Goal: Task Accomplishment & Management: Use online tool/utility

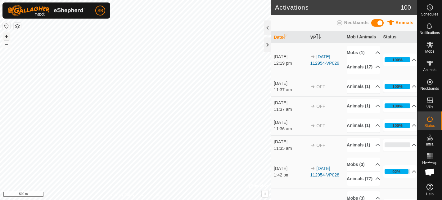
click at [8, 36] on button "+" at bounding box center [6, 36] width 7 height 7
click at [7, 45] on button "–" at bounding box center [6, 44] width 7 height 7
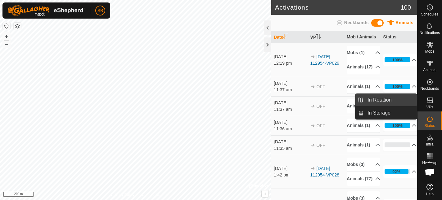
click at [370, 97] on link "In Rotation" at bounding box center [390, 100] width 53 height 12
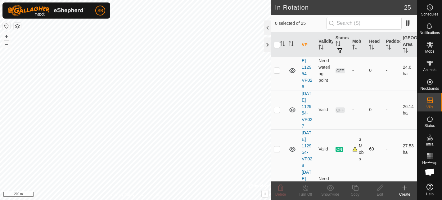
scroll to position [818, 0]
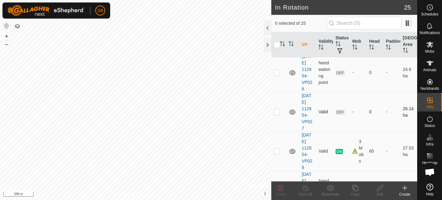
click at [278, 112] on p-checkbox at bounding box center [277, 111] width 6 height 5
checkbox input "true"
click at [277, 73] on p-checkbox at bounding box center [277, 72] width 6 height 5
checkbox input "true"
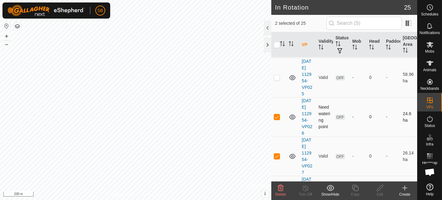
scroll to position [764, 0]
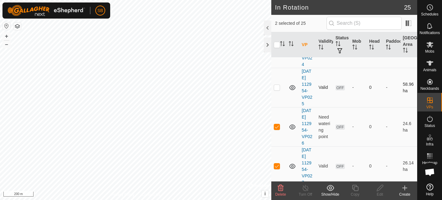
click at [279, 87] on p-checkbox at bounding box center [277, 87] width 6 height 5
checkbox input "true"
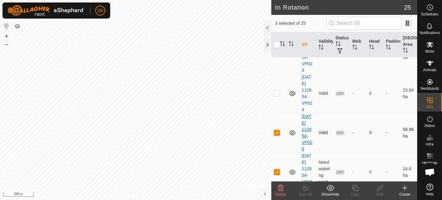
scroll to position [717, 0]
click at [274, 93] on p-checkbox at bounding box center [277, 94] width 6 height 5
checkbox input "true"
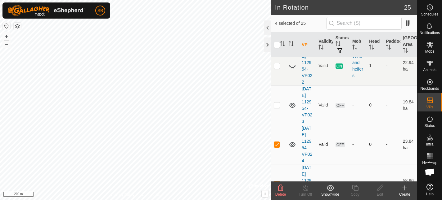
scroll to position [665, 0]
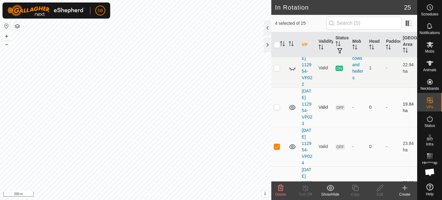
click at [276, 109] on p-checkbox at bounding box center [277, 107] width 6 height 5
checkbox input "true"
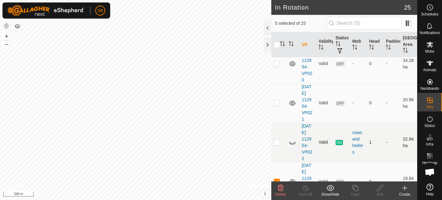
scroll to position [586, 0]
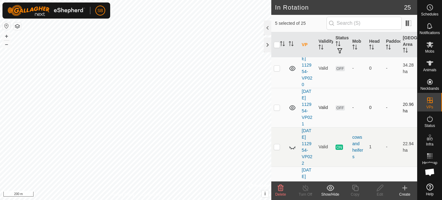
click at [278, 107] on p-checkbox at bounding box center [277, 107] width 6 height 5
checkbox input "true"
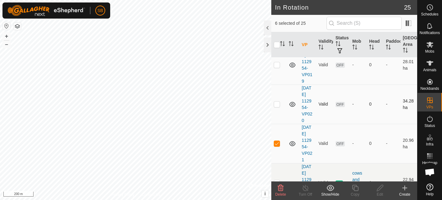
scroll to position [546, 0]
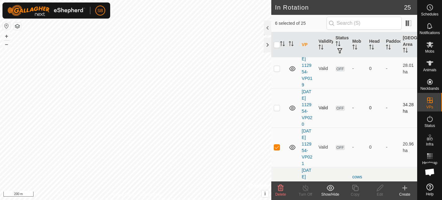
click at [277, 108] on p-checkbox at bounding box center [277, 107] width 6 height 5
checkbox input "true"
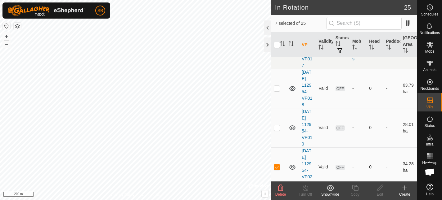
scroll to position [484, 0]
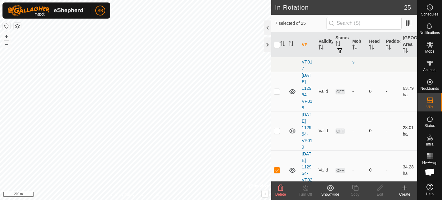
click at [277, 132] on p-checkbox at bounding box center [277, 130] width 6 height 5
checkbox input "true"
click at [277, 90] on p-checkbox at bounding box center [277, 91] width 6 height 5
checkbox input "true"
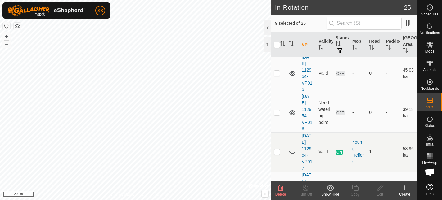
scroll to position [382, 0]
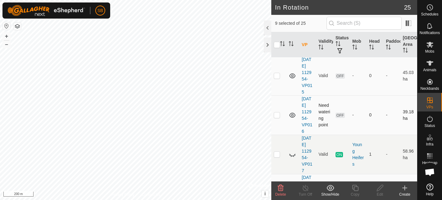
click at [277, 117] on p-checkbox at bounding box center [277, 115] width 6 height 5
checkbox input "true"
click at [278, 76] on p-checkbox at bounding box center [277, 75] width 6 height 5
checkbox input "true"
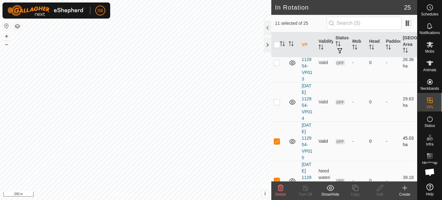
scroll to position [314, 0]
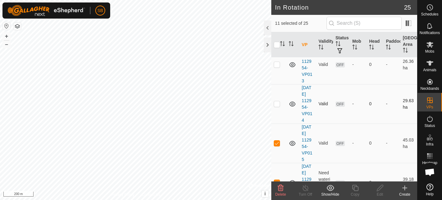
click at [276, 104] on p-checkbox at bounding box center [277, 103] width 6 height 5
checkbox input "true"
click at [276, 64] on p-checkbox at bounding box center [277, 64] width 6 height 5
checkbox input "true"
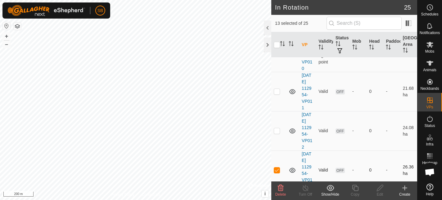
scroll to position [195, 0]
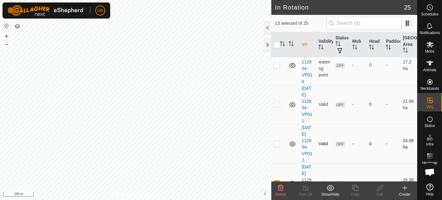
click at [276, 145] on p-checkbox at bounding box center [277, 143] width 6 height 5
checkbox input "true"
click at [278, 104] on p-checkbox at bounding box center [277, 104] width 6 height 5
checkbox input "true"
click at [277, 66] on p-checkbox at bounding box center [277, 65] width 6 height 5
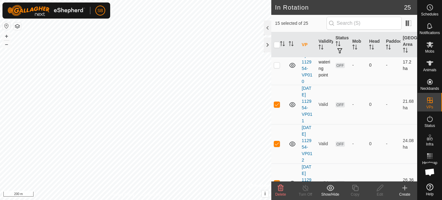
checkbox input "true"
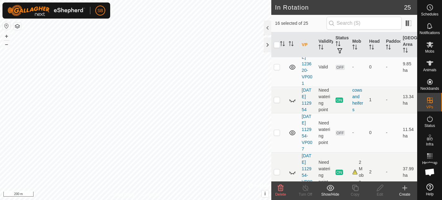
scroll to position [47, 0]
click at [278, 134] on p-checkbox at bounding box center [277, 134] width 6 height 5
checkbox input "true"
click at [277, 68] on p-checkbox at bounding box center [277, 68] width 6 height 5
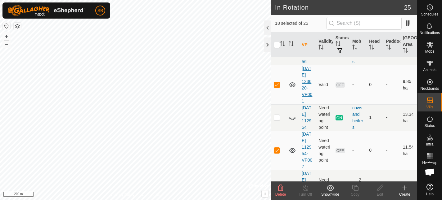
scroll to position [0, 0]
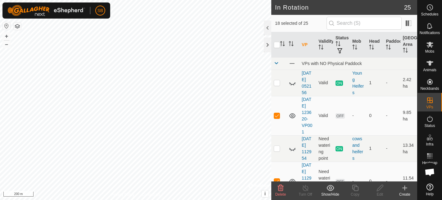
click at [282, 190] on icon at bounding box center [280, 188] width 7 height 7
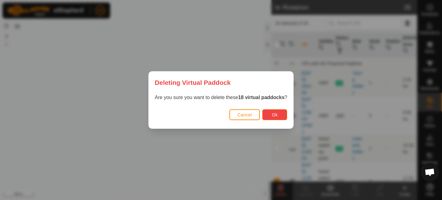
click at [271, 115] on button "Ok" at bounding box center [274, 114] width 25 height 11
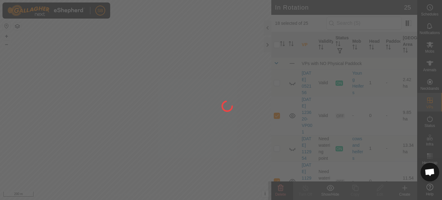
checkbox input "false"
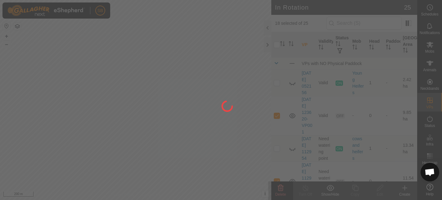
checkbox input "false"
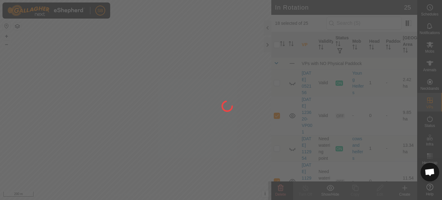
checkbox input "false"
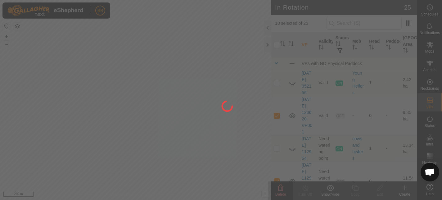
checkbox input "false"
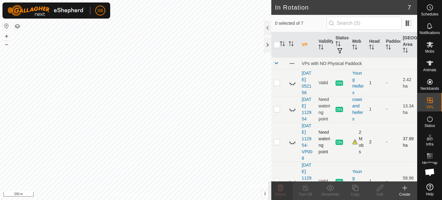
click at [278, 143] on p-checkbox at bounding box center [277, 142] width 6 height 5
checkbox input "false"
click at [277, 110] on p-checkbox at bounding box center [277, 109] width 6 height 5
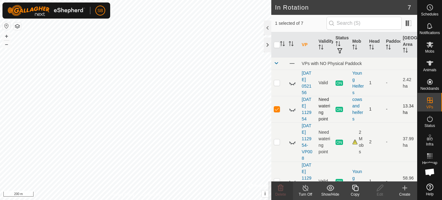
checkbox input "false"
click at [276, 85] on p-checkbox at bounding box center [277, 82] width 6 height 5
checkbox input "false"
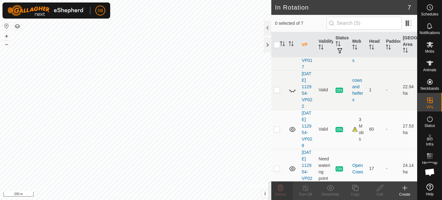
scroll to position [138, 0]
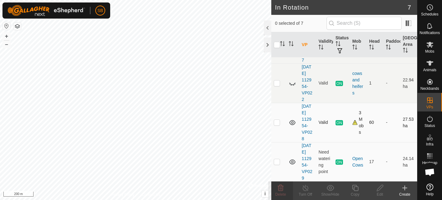
click at [278, 122] on p-checkbox at bounding box center [277, 122] width 6 height 5
checkbox input "true"
click at [276, 163] on p-checkbox at bounding box center [277, 161] width 6 height 5
checkbox input "true"
click at [277, 122] on p-checkbox at bounding box center [277, 122] width 6 height 5
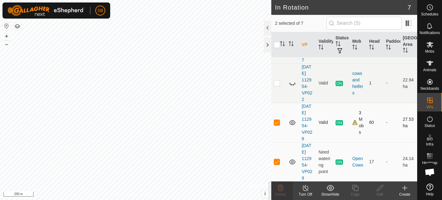
checkbox input "false"
click at [355, 189] on icon at bounding box center [355, 188] width 8 height 7
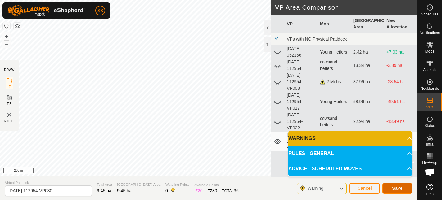
click at [394, 189] on span "Save" at bounding box center [397, 188] width 11 height 5
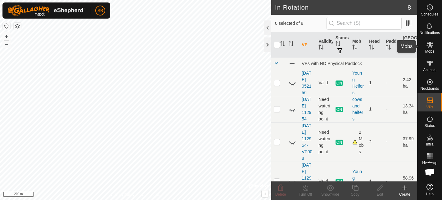
click at [428, 47] on icon at bounding box center [429, 44] width 7 height 7
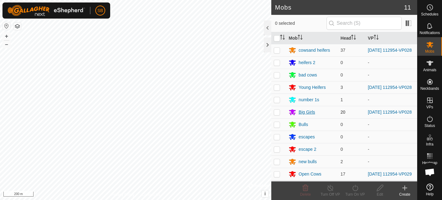
scroll to position [2, 0]
click at [276, 174] on p-checkbox at bounding box center [277, 174] width 6 height 5
checkbox input "true"
click at [354, 190] on icon at bounding box center [355, 188] width 8 height 7
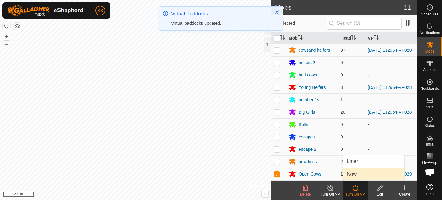
click at [372, 175] on link "Now" at bounding box center [373, 174] width 61 height 12
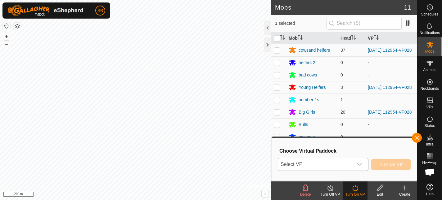
click at [359, 162] on icon "dropdown trigger" at bounding box center [359, 164] width 5 height 5
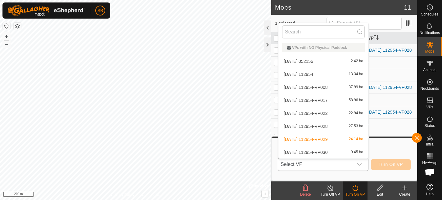
click at [311, 150] on li "[DATE] 112954-VP030 9.45 ha" at bounding box center [323, 152] width 90 height 12
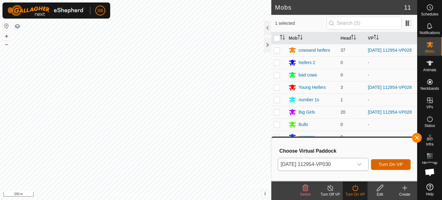
click at [381, 167] on span "Turn On VP" at bounding box center [390, 164] width 24 height 5
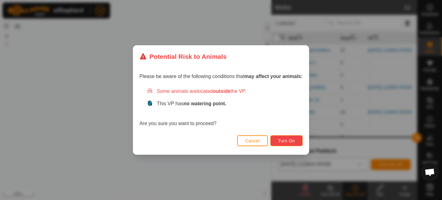
click at [284, 142] on span "Turn On" at bounding box center [286, 141] width 17 height 5
